Goal: Information Seeking & Learning: Check status

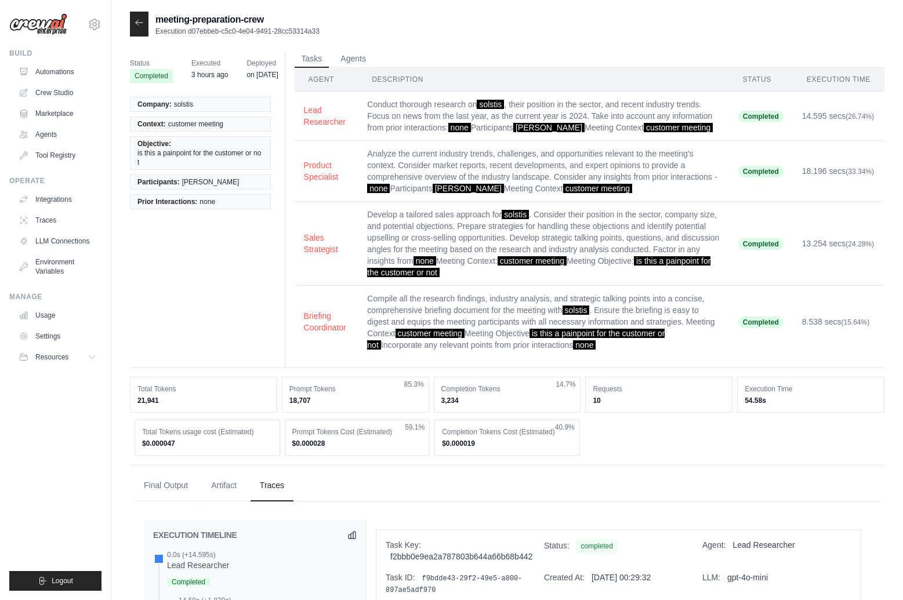
scroll to position [30, 0]
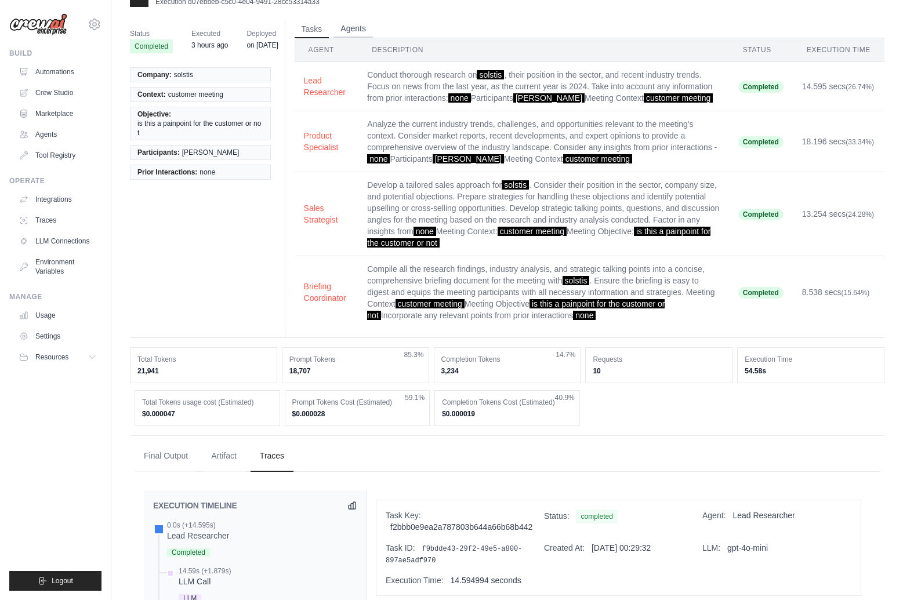
click at [363, 24] on button "Agents" at bounding box center [352, 28] width 39 height 17
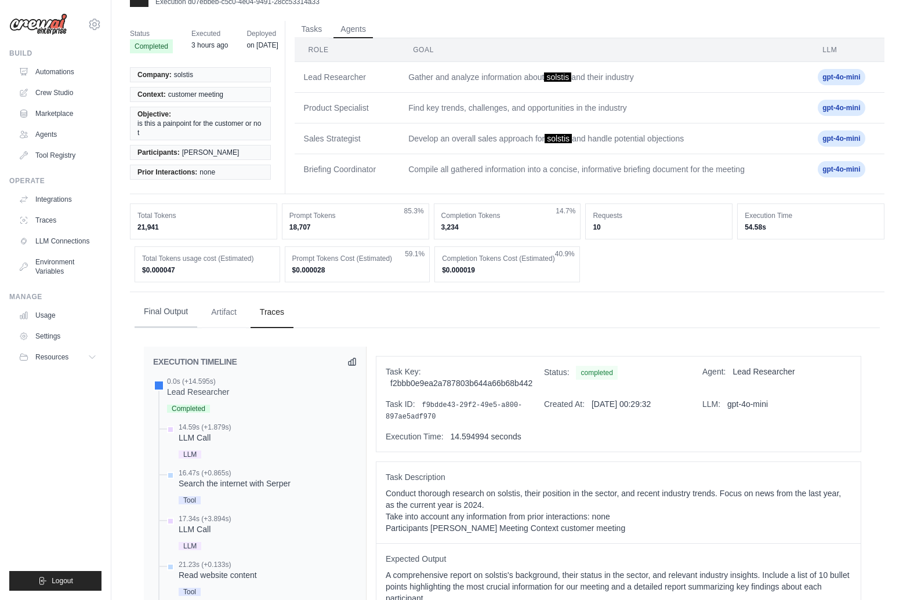
click at [175, 306] on button "Final Output" at bounding box center [166, 311] width 63 height 31
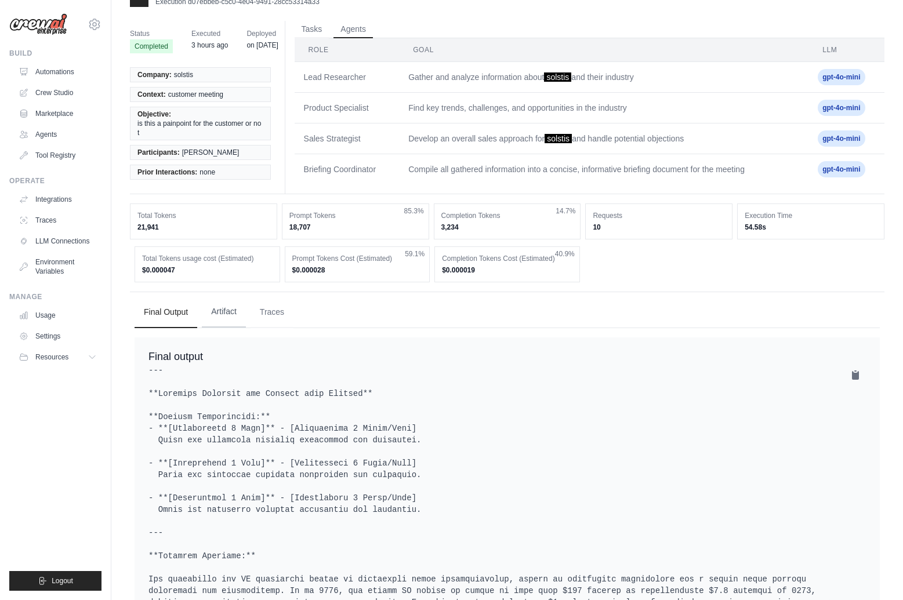
click at [232, 311] on button "Artifact" at bounding box center [224, 311] width 44 height 31
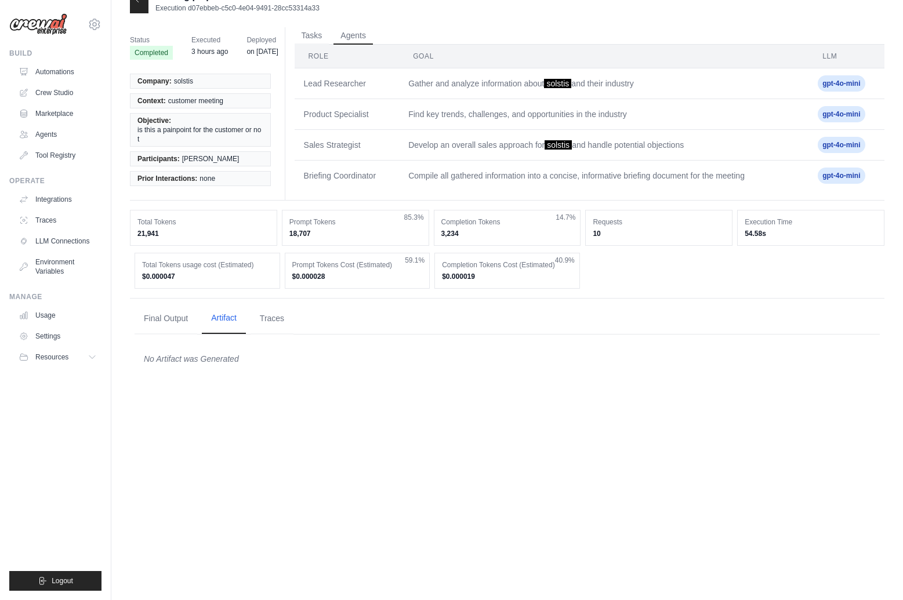
scroll to position [23, 0]
click at [270, 314] on button "Traces" at bounding box center [272, 318] width 43 height 31
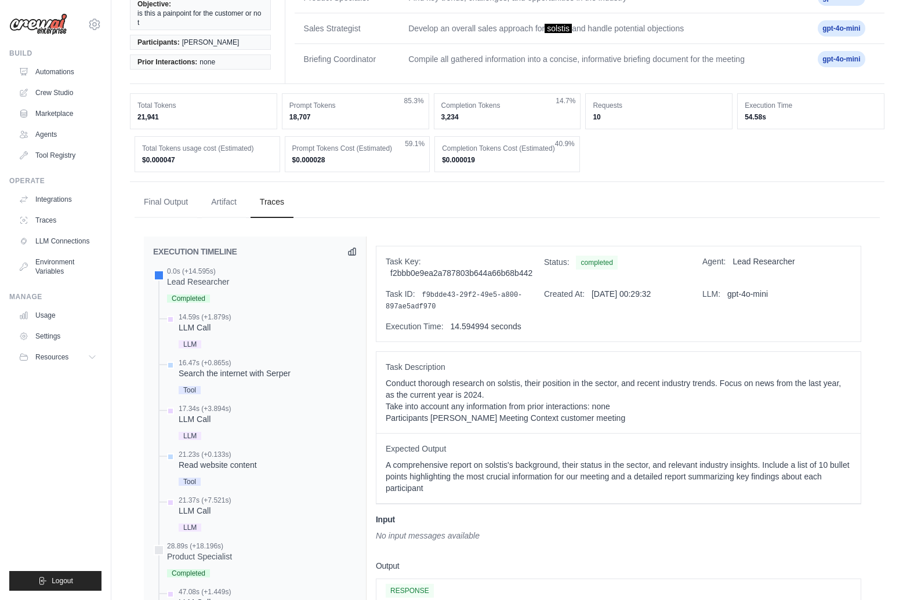
scroll to position [141, 0]
click at [351, 253] on icon at bounding box center [352, 249] width 7 height 7
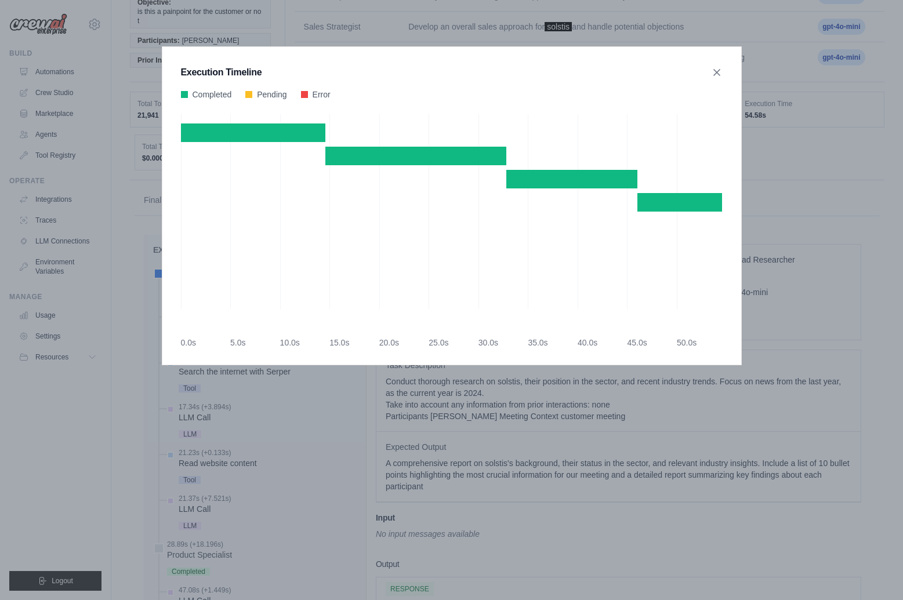
click at [707, 72] on div "Execution Timeline" at bounding box center [452, 73] width 542 height 14
click at [721, 71] on icon at bounding box center [717, 72] width 12 height 12
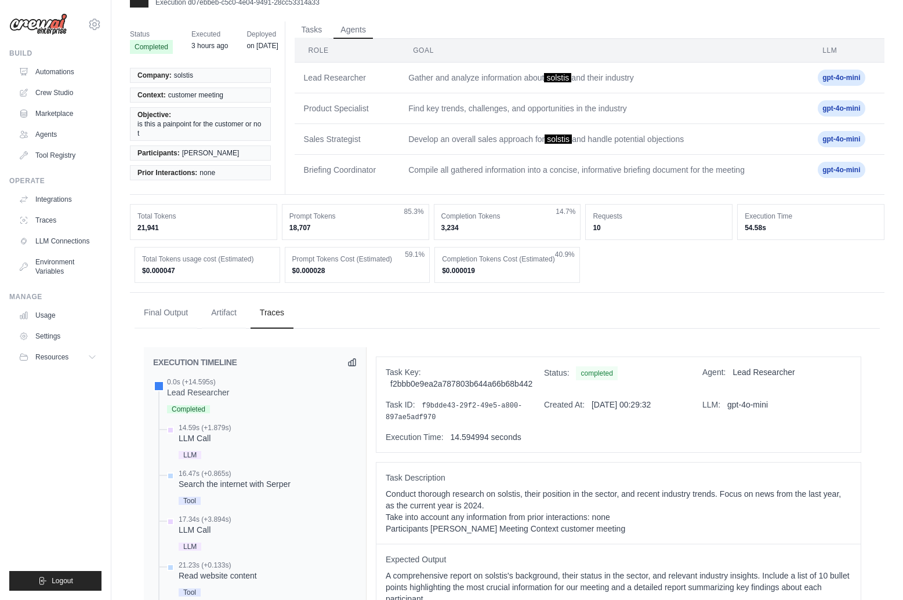
scroll to position [0, 0]
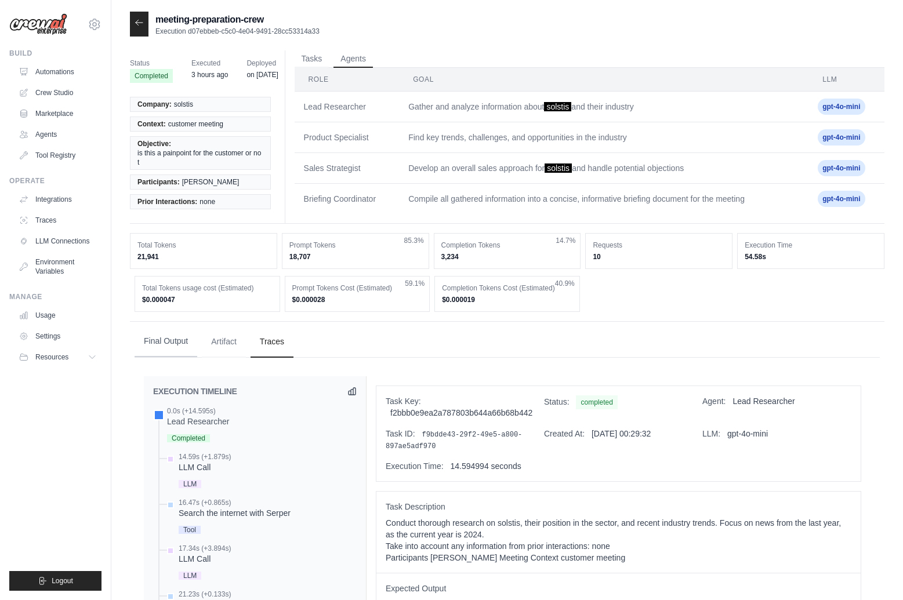
click at [166, 345] on button "Final Output" at bounding box center [166, 341] width 63 height 31
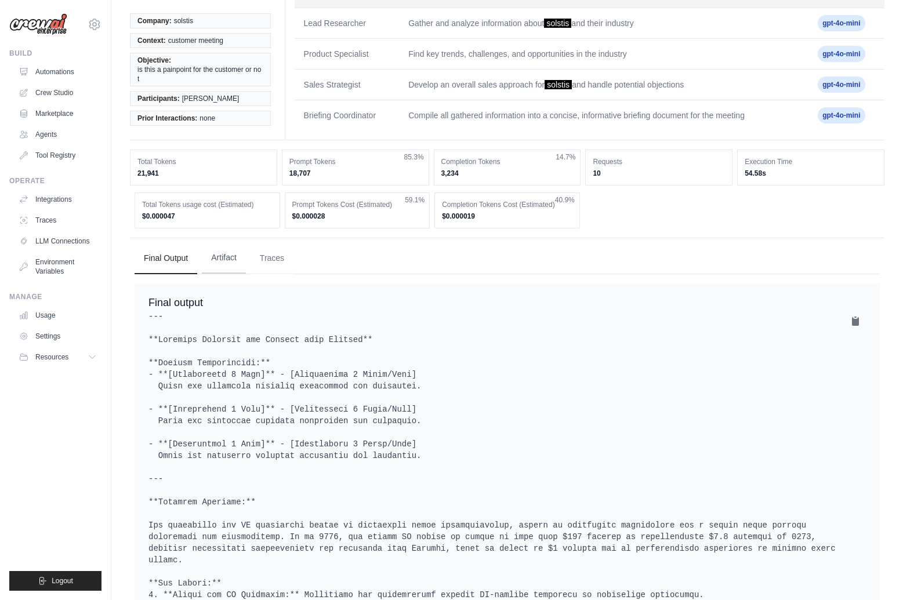
click at [234, 261] on button "Artifact" at bounding box center [224, 257] width 44 height 31
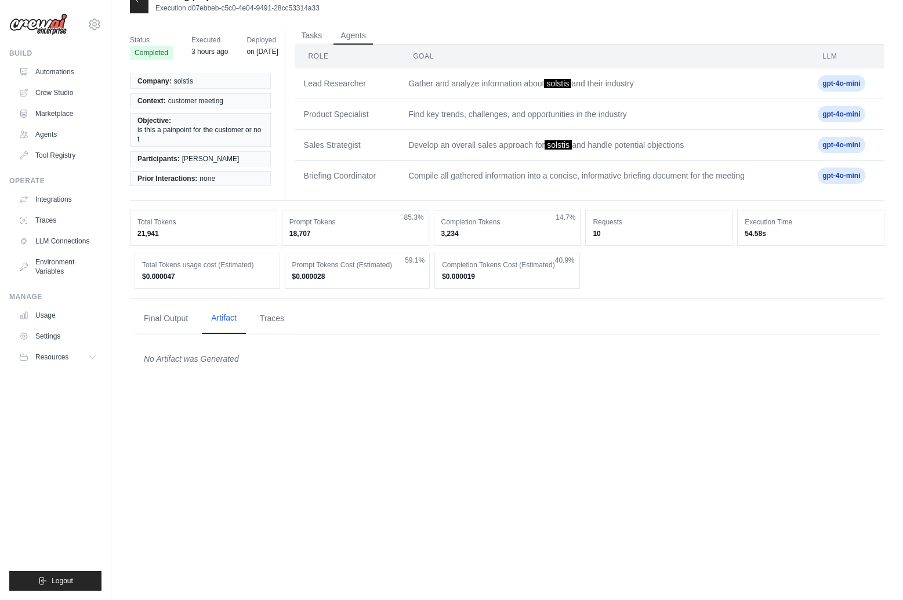
scroll to position [23, 0]
click at [64, 213] on link "Traces" at bounding box center [59, 220] width 88 height 19
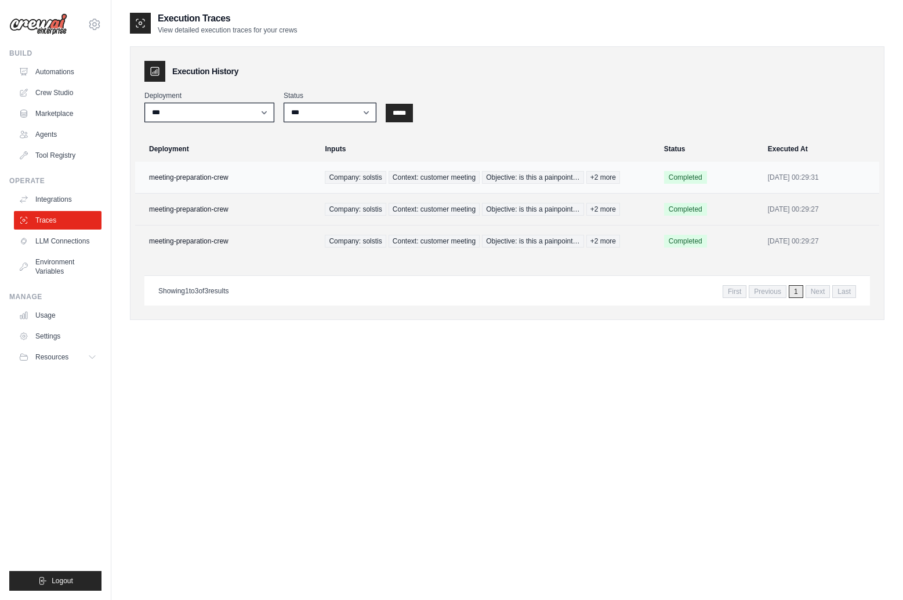
click at [228, 176] on td "meeting-preparation-crew" at bounding box center [226, 178] width 183 height 32
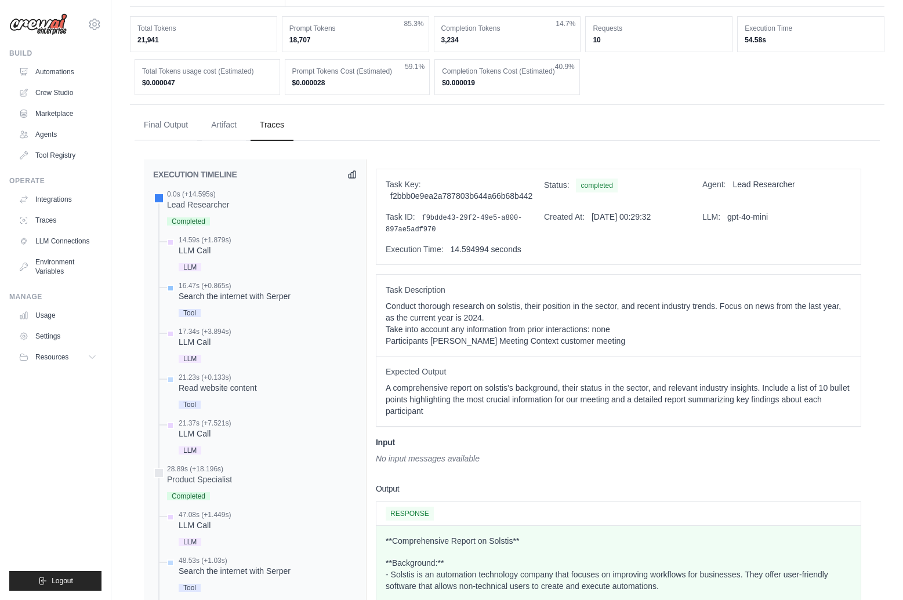
scroll to position [361, 0]
click at [107, 453] on div "pratiksatija6@gmail.com Settings Build Automations Crew Studio Marketplace" at bounding box center [55, 300] width 111 height 600
